Goal: Task Accomplishment & Management: Complete application form

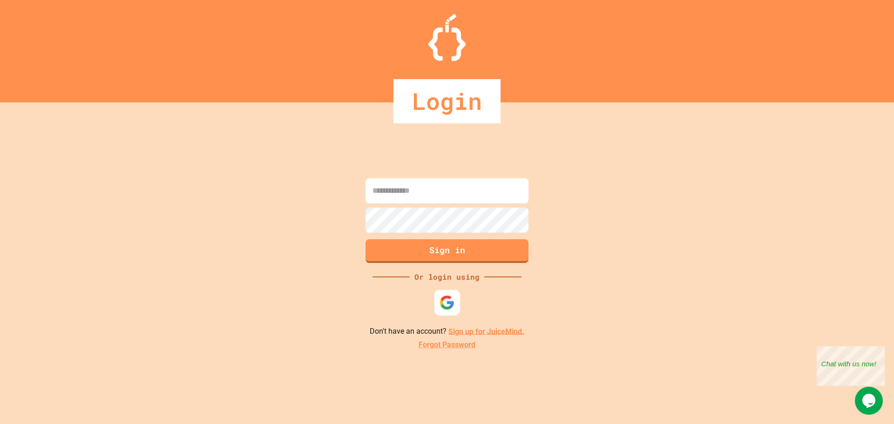
click at [445, 318] on div "Sign in Or login using Don't have an account? Sign up for JuiceMind. Forgot Pas…" at bounding box center [447, 263] width 894 height 322
click at [446, 312] on div at bounding box center [446, 302] width 25 height 25
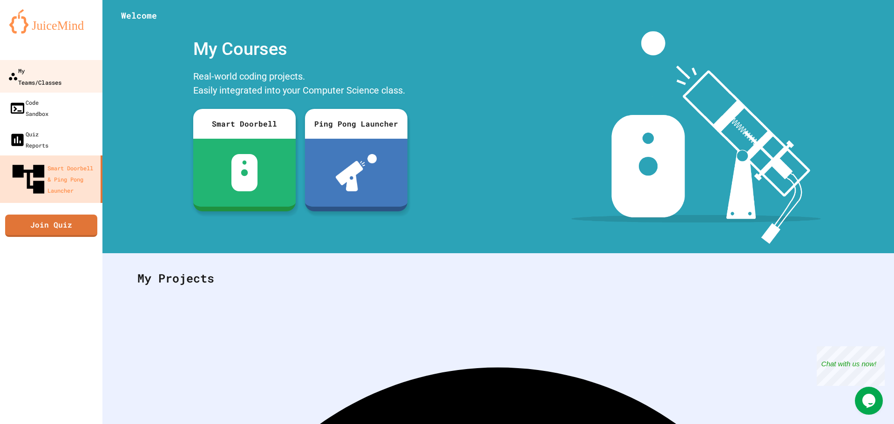
click at [61, 72] on div "My Teams/Classes" at bounding box center [35, 76] width 54 height 23
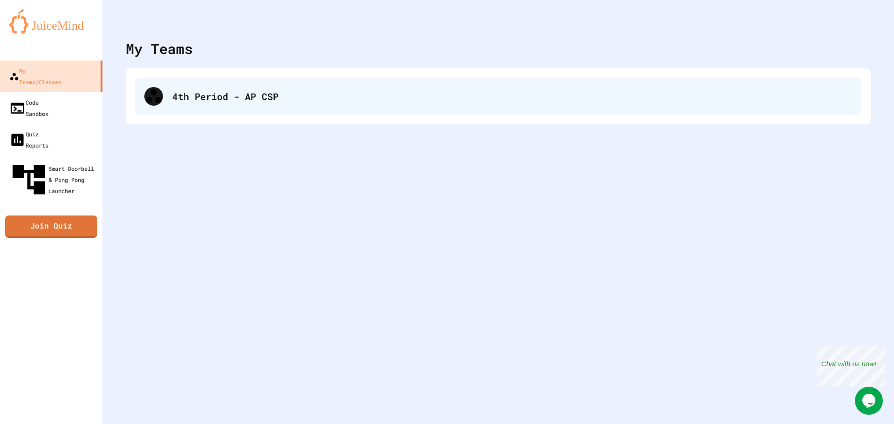
click at [223, 86] on div "4th Period - AP CSP" at bounding box center [498, 96] width 726 height 37
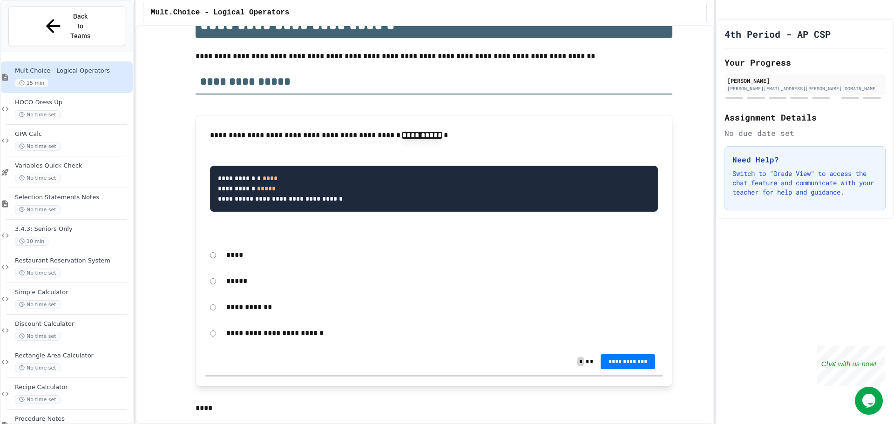
scroll to position [186, 0]
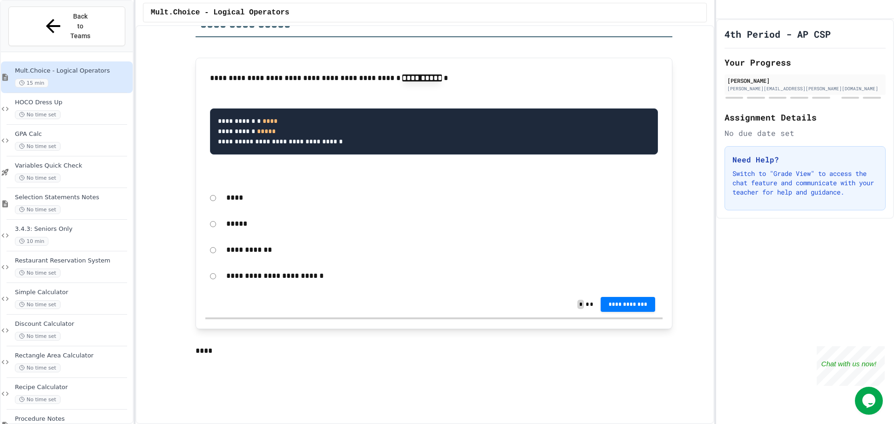
click at [285, 278] on p "**********" at bounding box center [442, 276] width 432 height 12
click at [618, 307] on span "**********" at bounding box center [628, 303] width 40 height 7
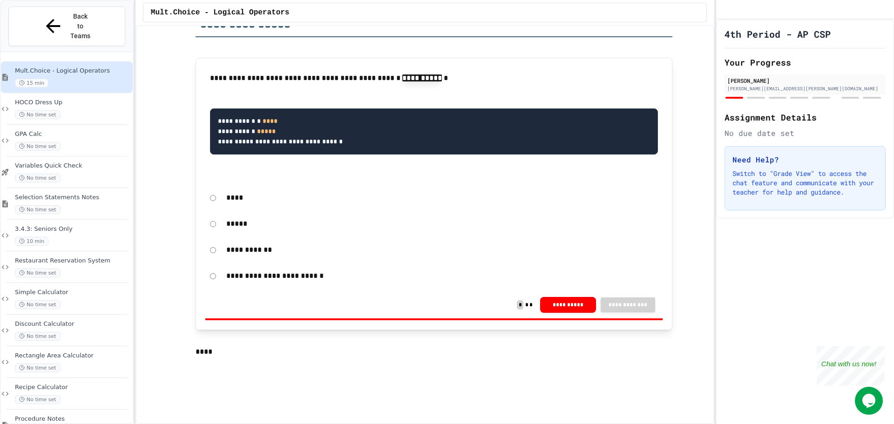
click at [206, 226] on div "*****" at bounding box center [433, 223] width 457 height 21
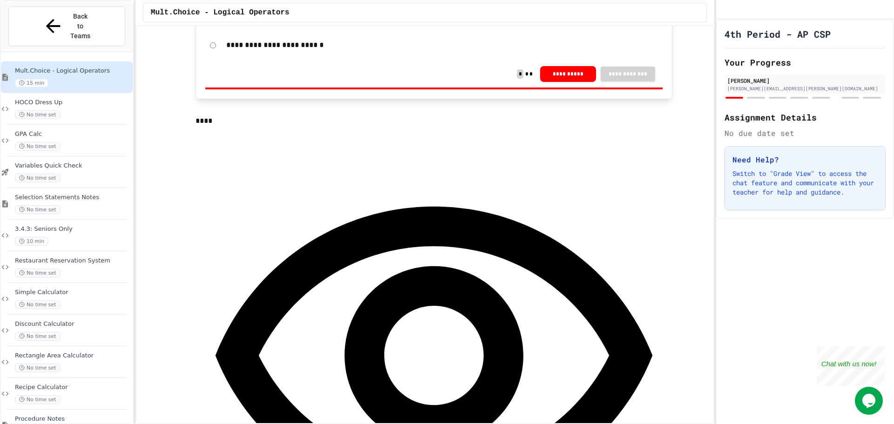
scroll to position [419, 0]
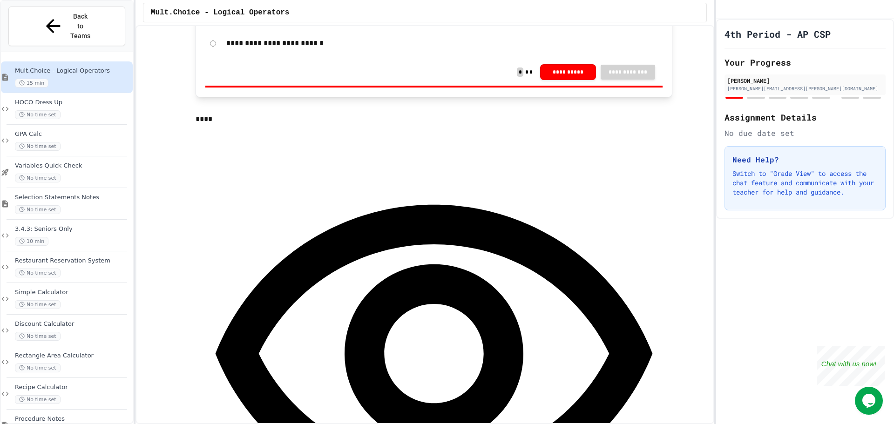
click at [482, 151] on div "**********" at bounding box center [434, 375] width 477 height 500
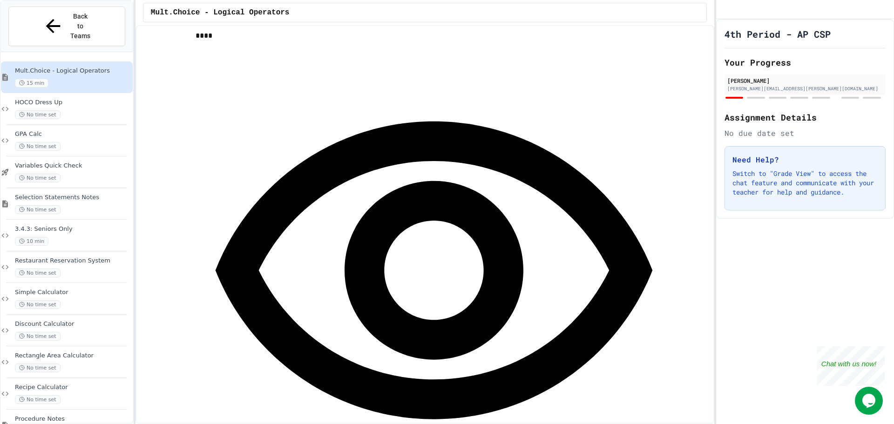
scroll to position [512, 0]
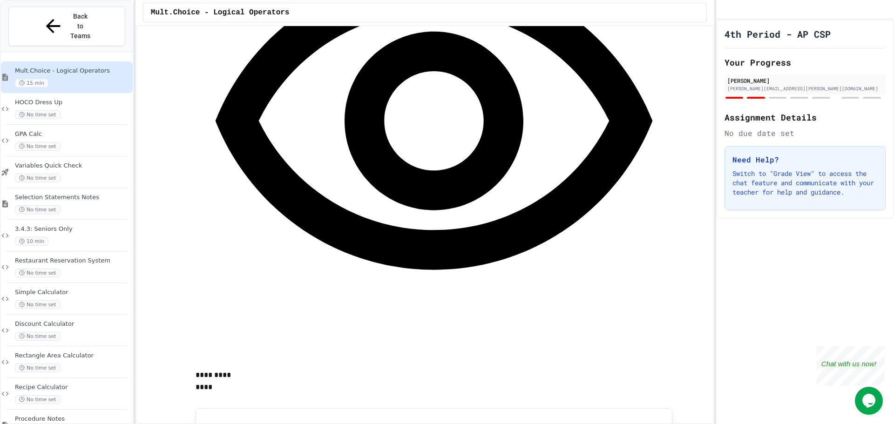
scroll to position [745, 0]
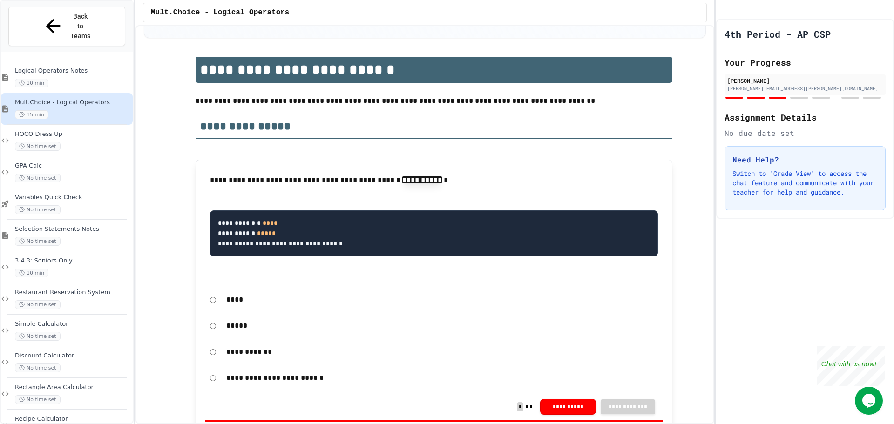
scroll to position [140, 0]
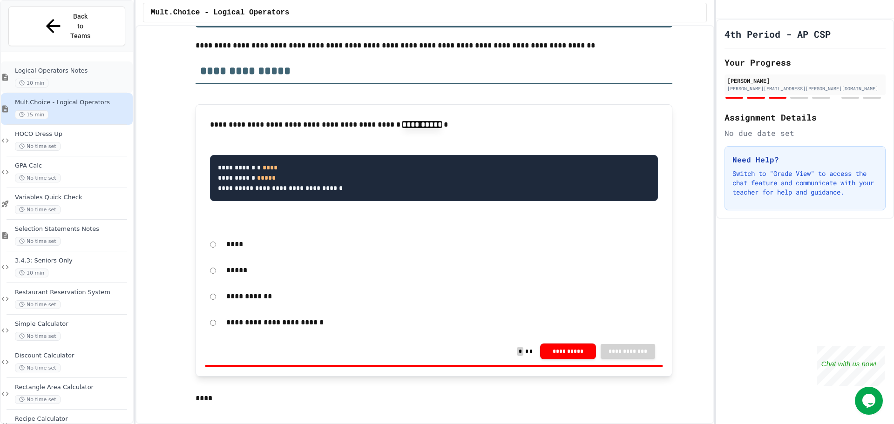
click at [101, 79] on div "10 min" at bounding box center [73, 83] width 116 height 9
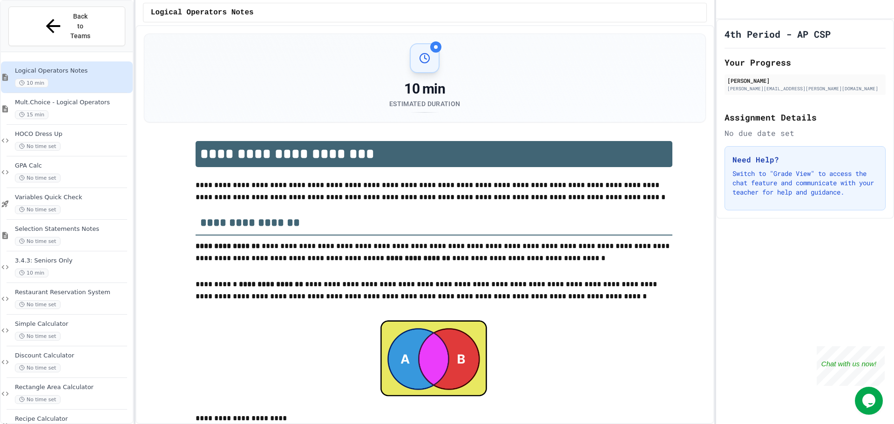
click at [433, 42] on div at bounding box center [435, 46] width 11 height 11
click at [431, 49] on div at bounding box center [435, 46] width 11 height 11
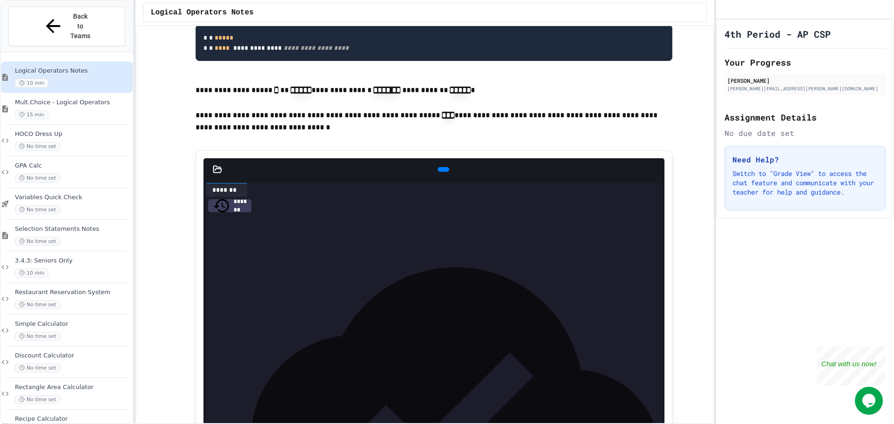
scroll to position [931, 0]
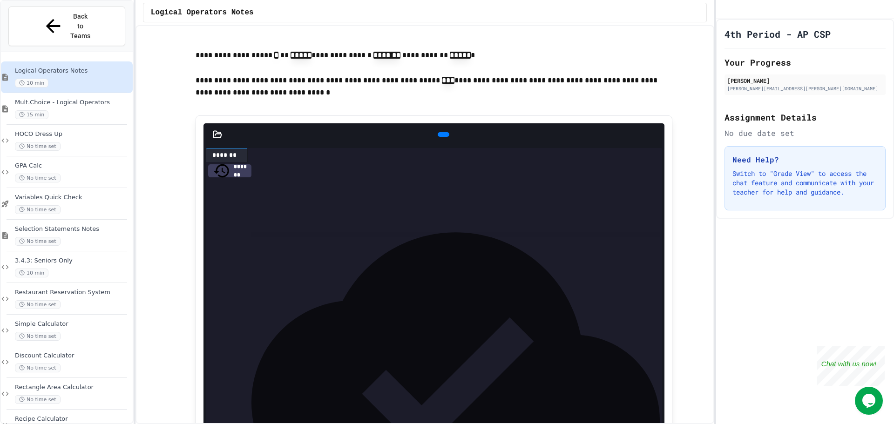
click at [442, 135] on icon at bounding box center [442, 135] width 0 height 0
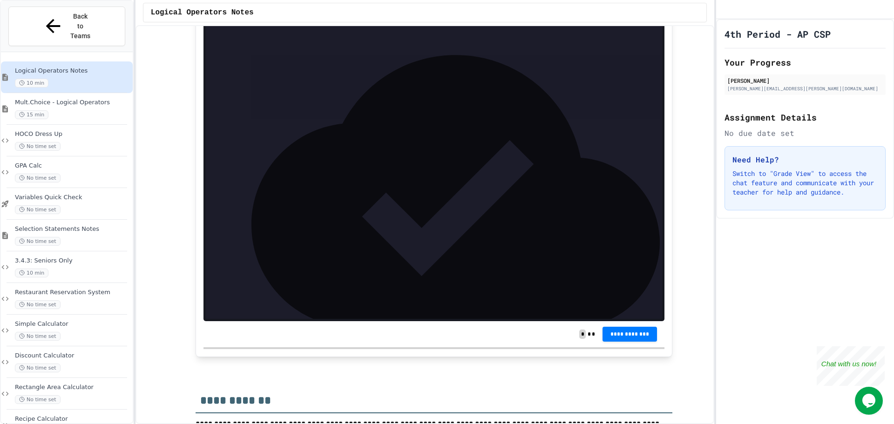
scroll to position [2281, 0]
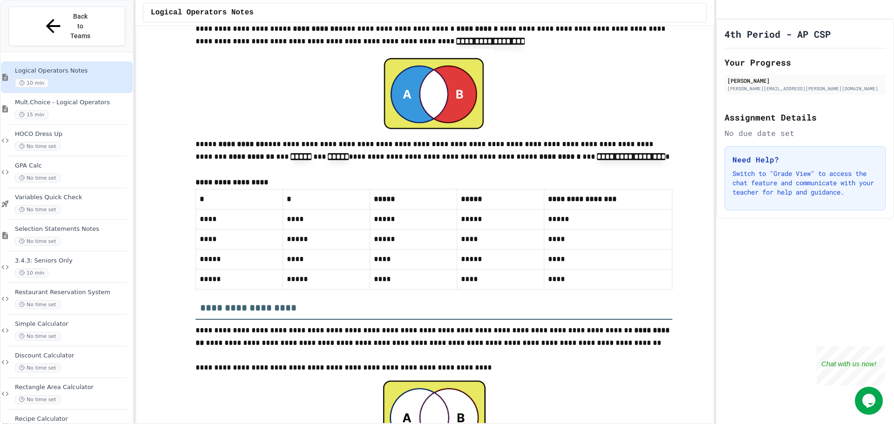
scroll to position [3259, 0]
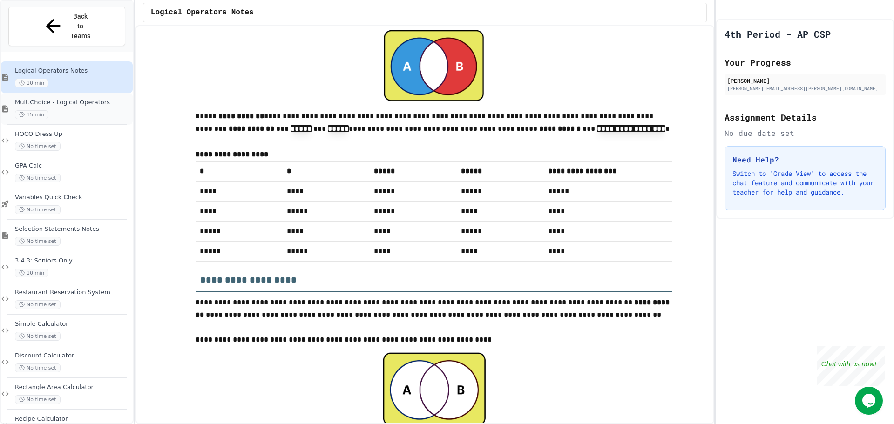
click at [100, 99] on span "Mult.Choice - Logical Operators" at bounding box center [73, 103] width 116 height 8
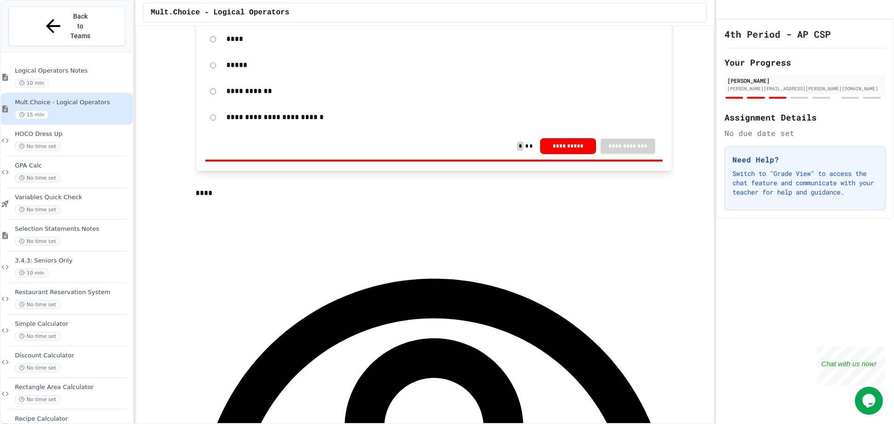
scroll to position [326, 0]
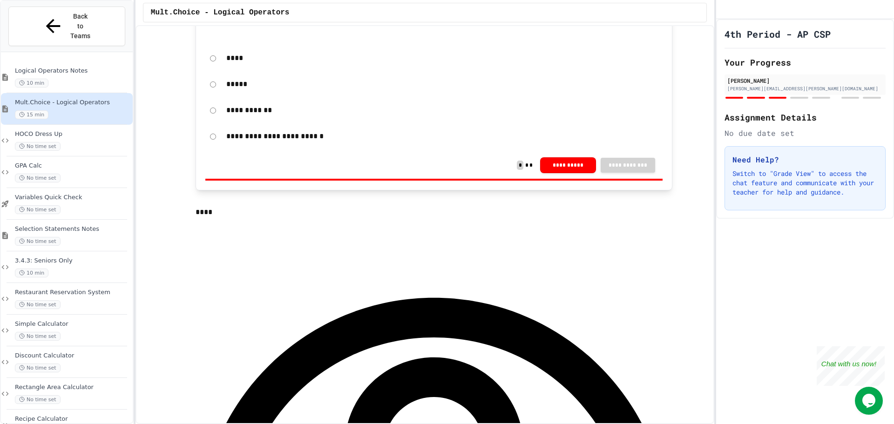
click at [9, 73] on icon at bounding box center [5, 77] width 8 height 8
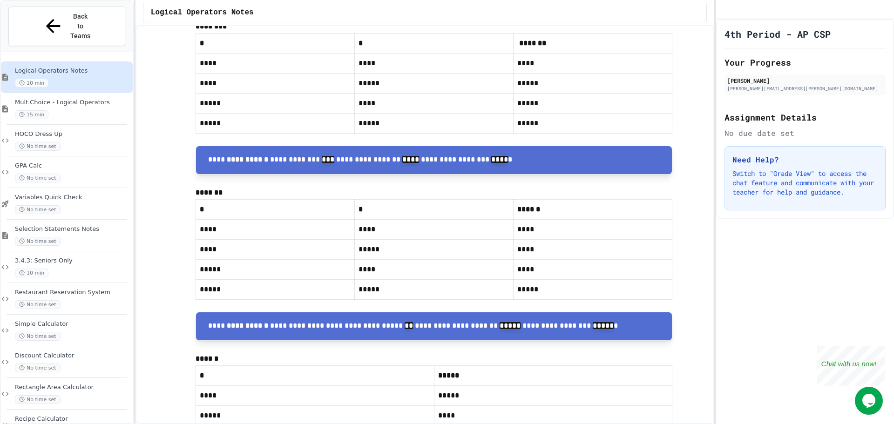
scroll to position [2933, 0]
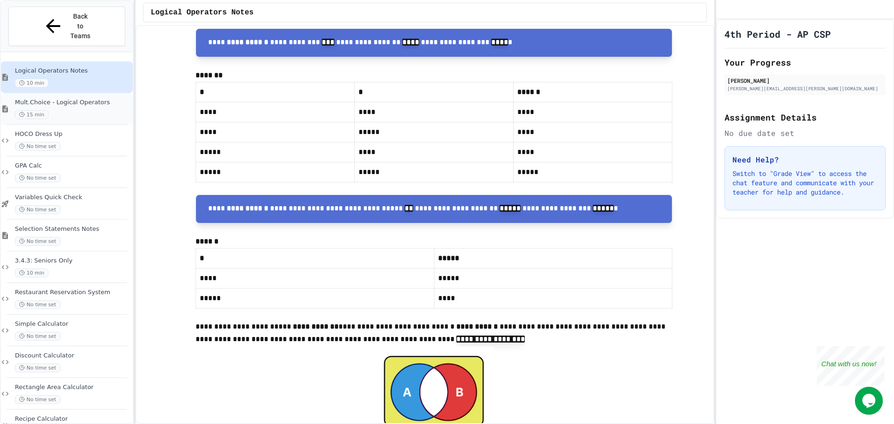
click at [87, 99] on span "Mult.Choice - Logical Operators" at bounding box center [73, 103] width 116 height 8
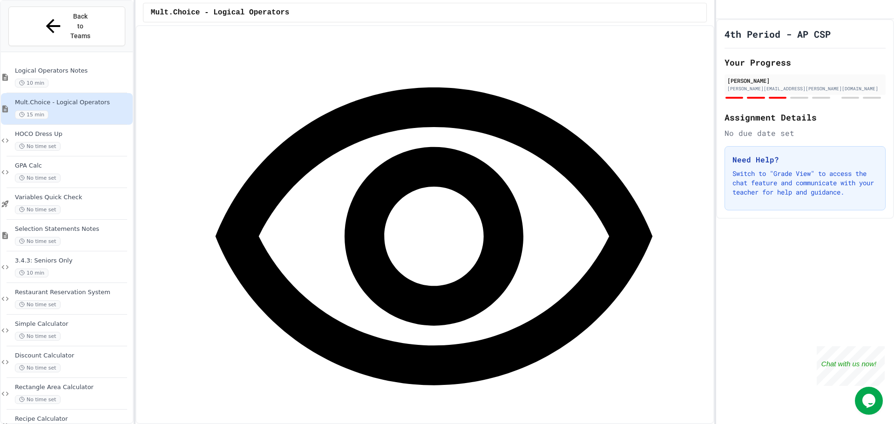
scroll to position [559, 0]
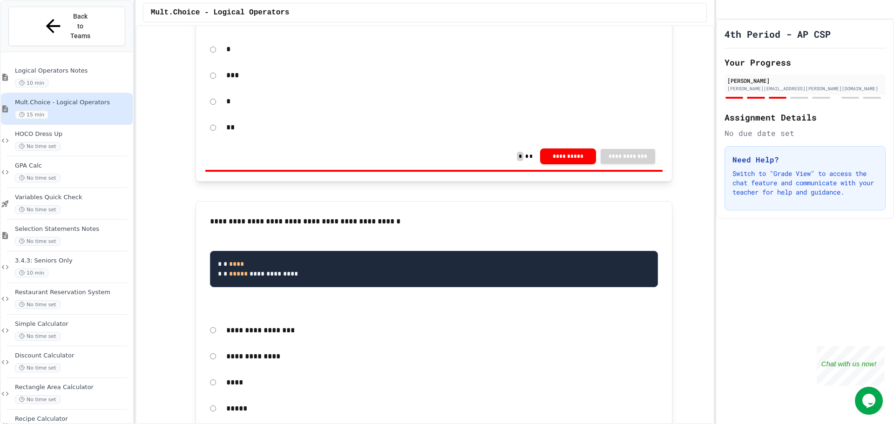
scroll to position [1071, 0]
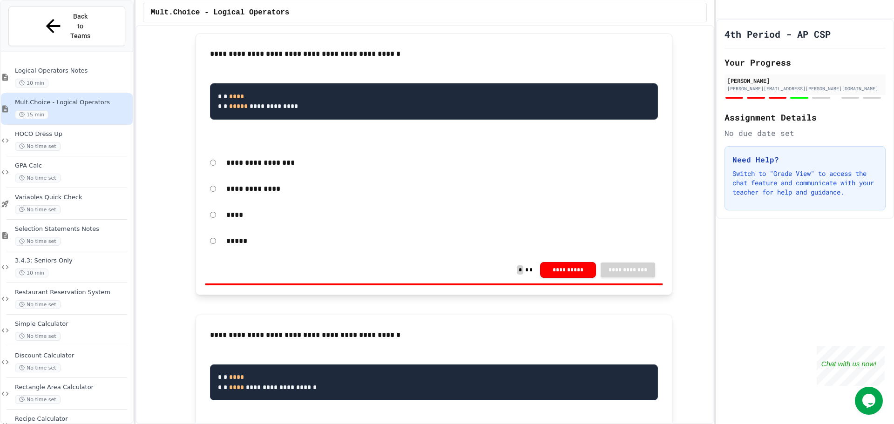
scroll to position [1257, 0]
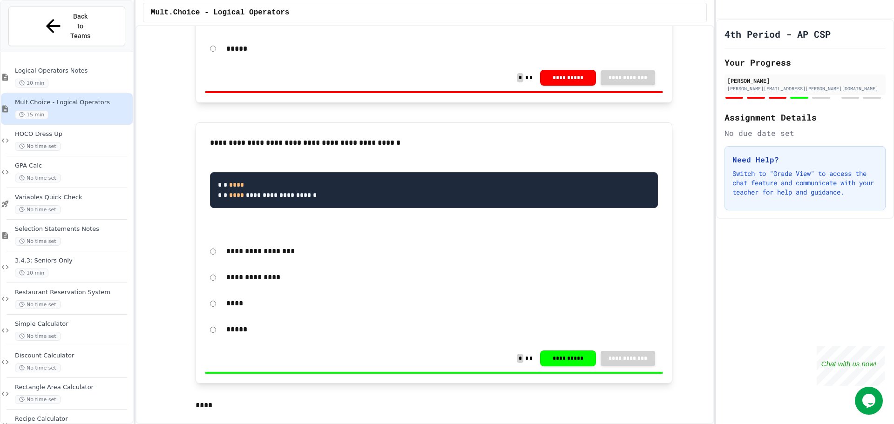
scroll to position [1397, 0]
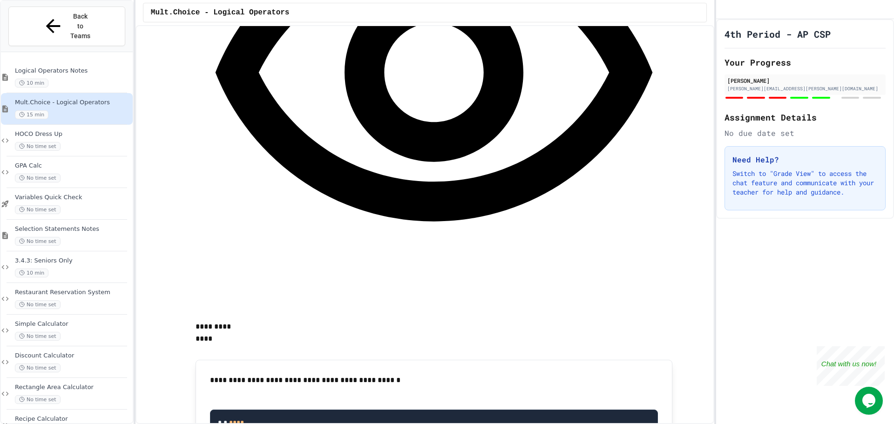
scroll to position [2002, 0]
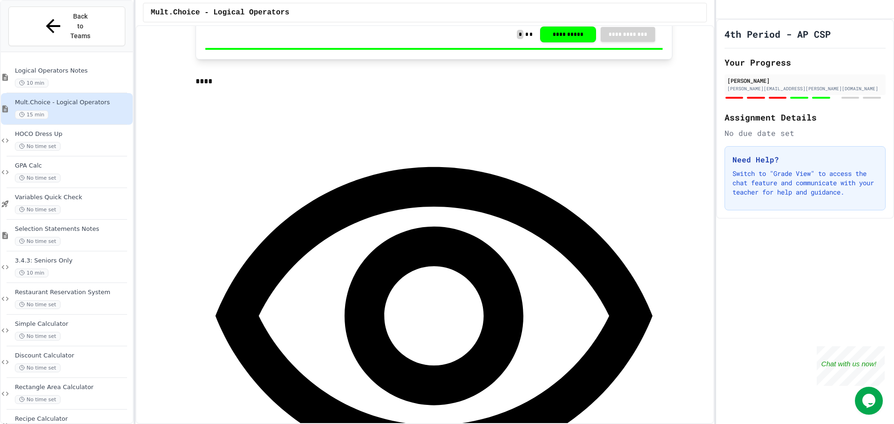
scroll to position [2478, 0]
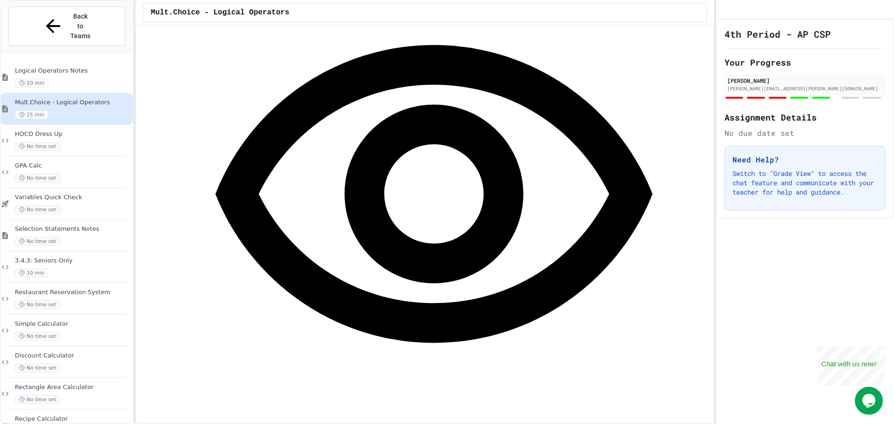
scroll to position [2757, 0]
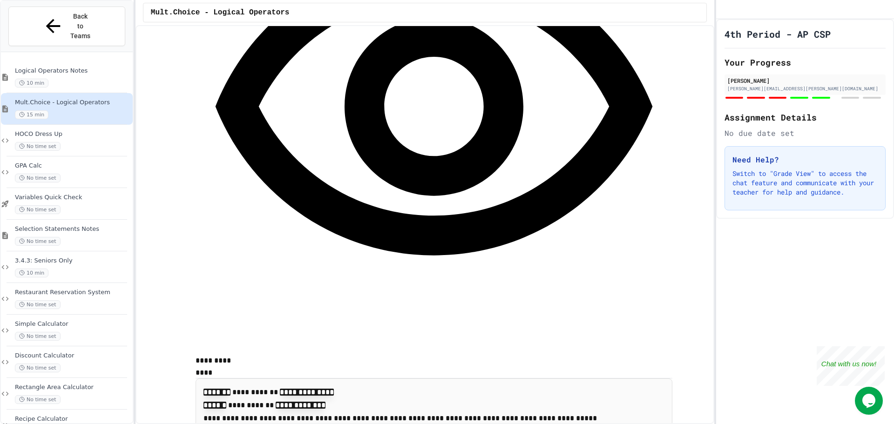
drag, startPoint x: 574, startPoint y: 247, endPoint x: 582, endPoint y: 258, distance: 14.3
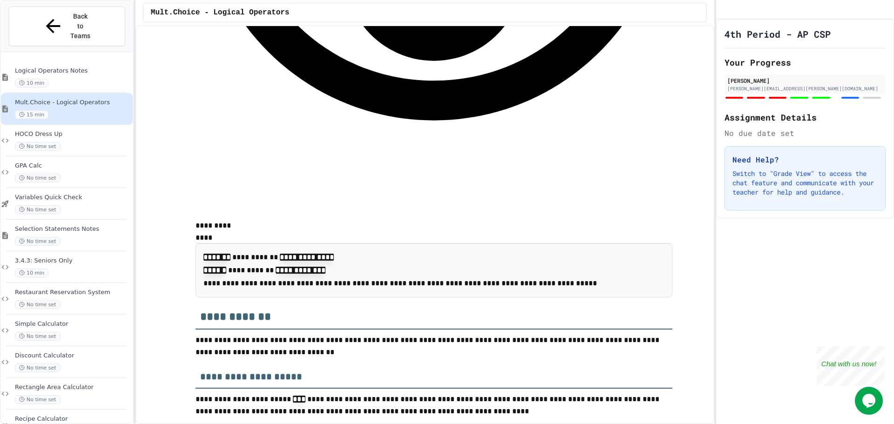
scroll to position [2897, 0]
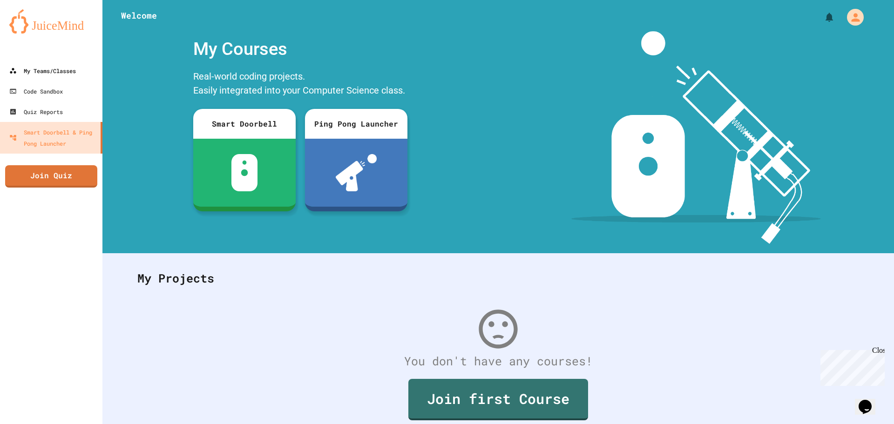
click at [74, 69] on div "My Teams/Classes" at bounding box center [42, 70] width 67 height 11
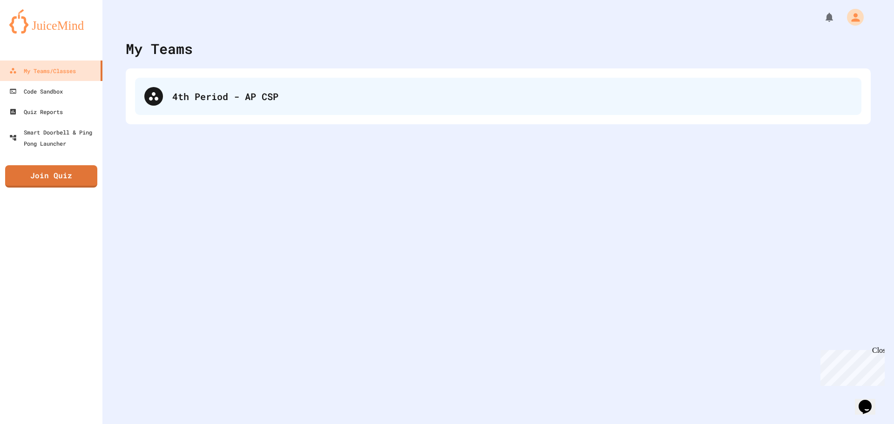
click at [228, 113] on div "4th Period - AP CSP" at bounding box center [498, 96] width 726 height 37
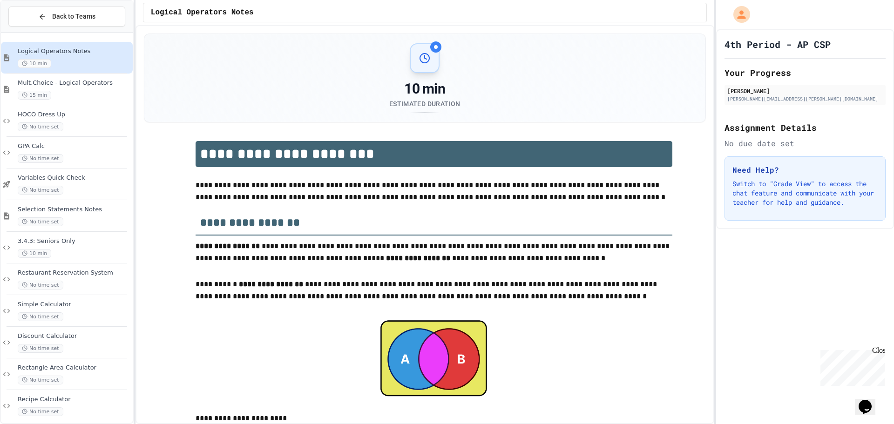
click at [106, 63] on div "10 min" at bounding box center [74, 63] width 113 height 9
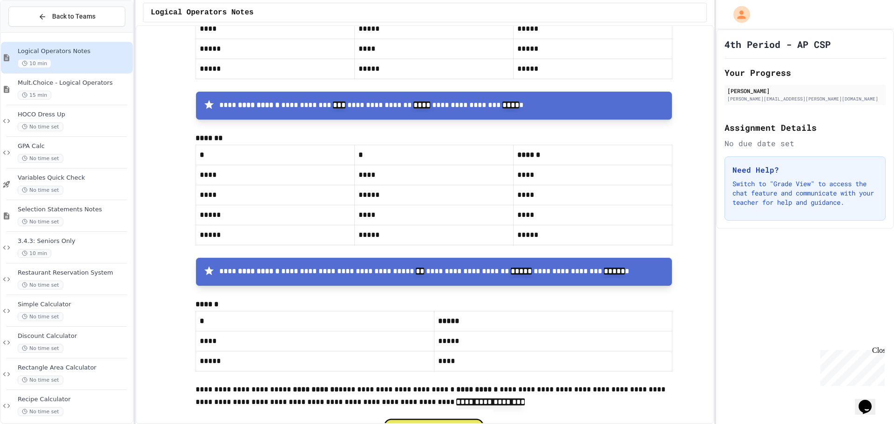
scroll to position [2887, 0]
